Goal: Navigation & Orientation: Find specific page/section

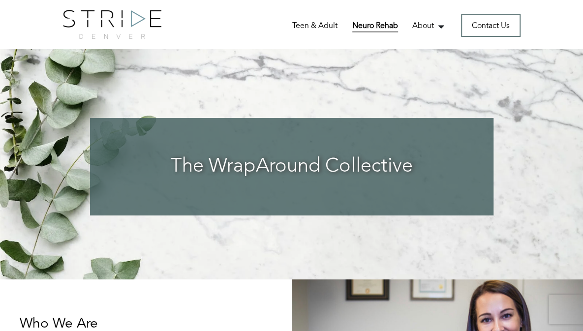
click at [386, 26] on link "Neuro Rehab" at bounding box center [375, 26] width 46 height 12
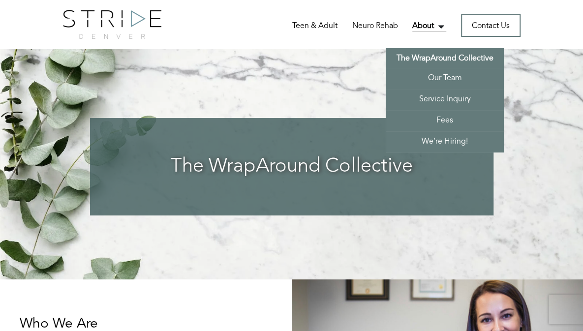
click at [446, 30] on link "About" at bounding box center [429, 26] width 34 height 12
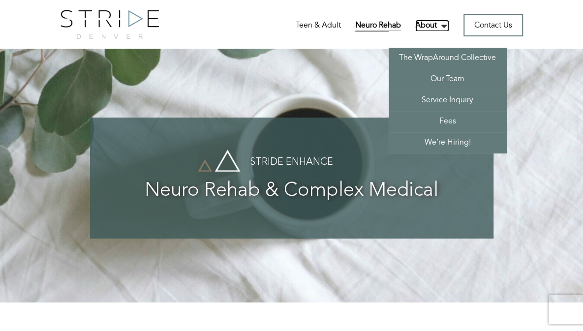
click at [449, 31] on link "About" at bounding box center [432, 26] width 34 height 12
click at [474, 85] on link "Our Team" at bounding box center [448, 79] width 118 height 21
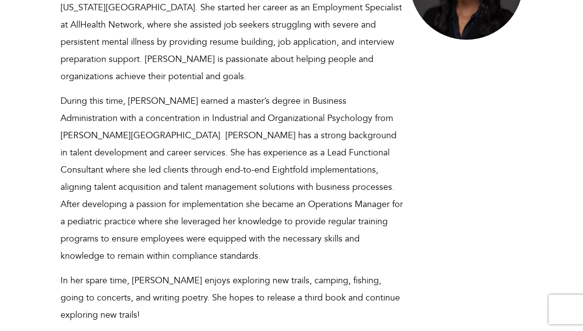
scroll to position [6641, 0]
